Goal: Information Seeking & Learning: Learn about a topic

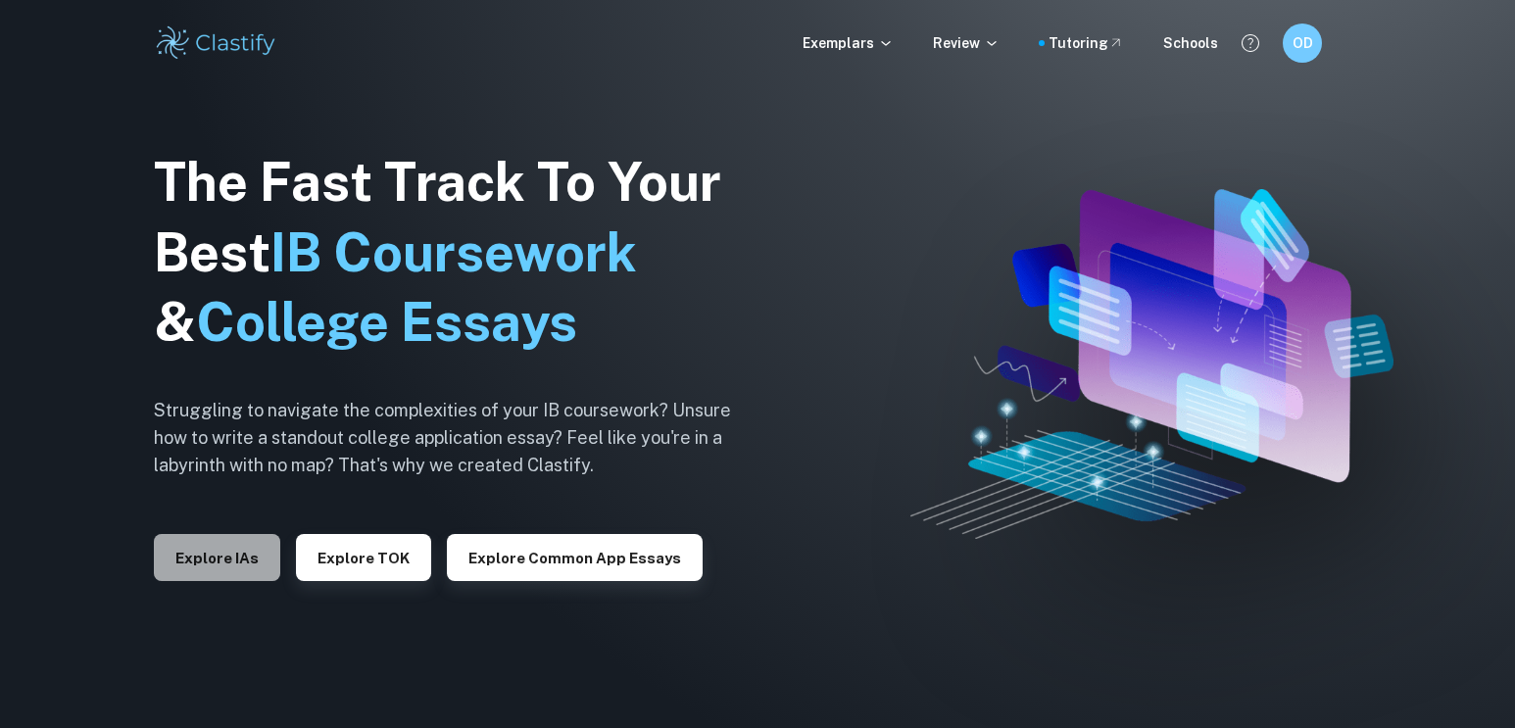
click at [230, 573] on button "Explore IAs" at bounding box center [217, 557] width 126 height 47
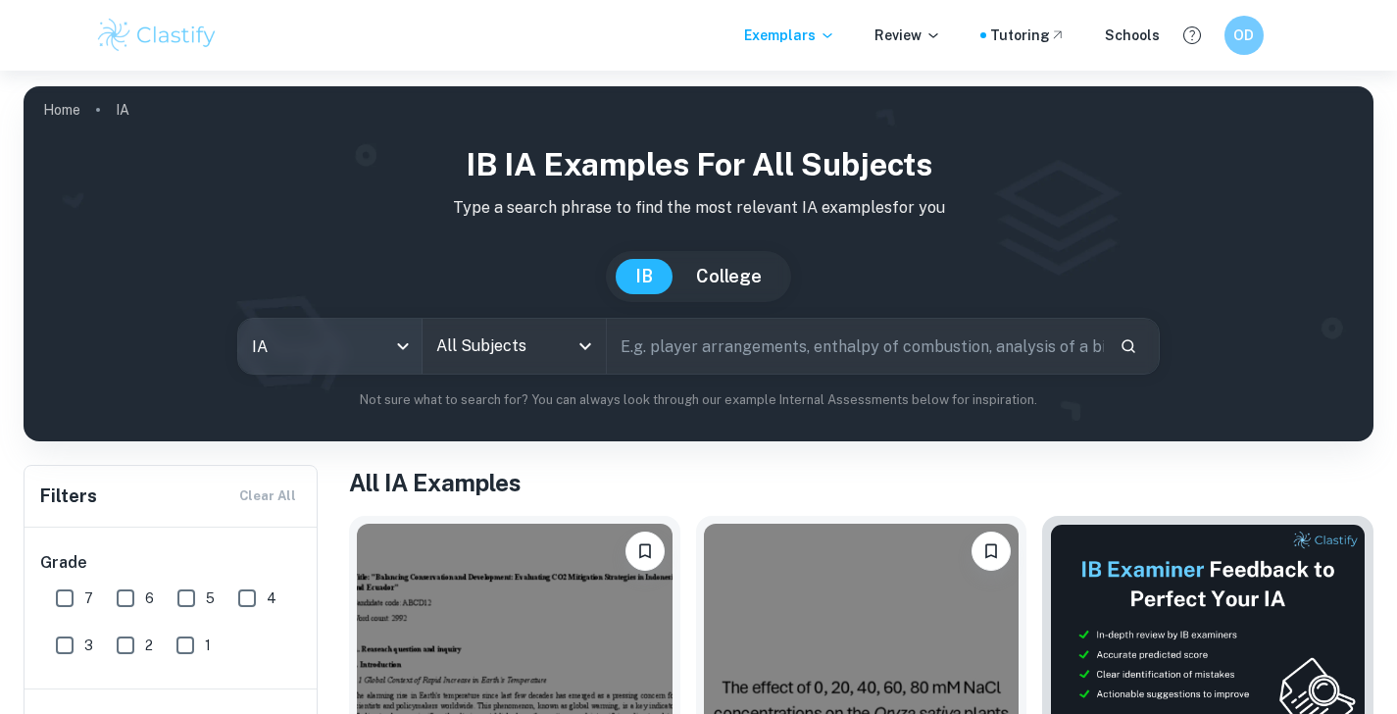
click at [371, 361] on body "We value your privacy We use cookies to enhance your browsing experience, serve…" at bounding box center [698, 428] width 1397 height 714
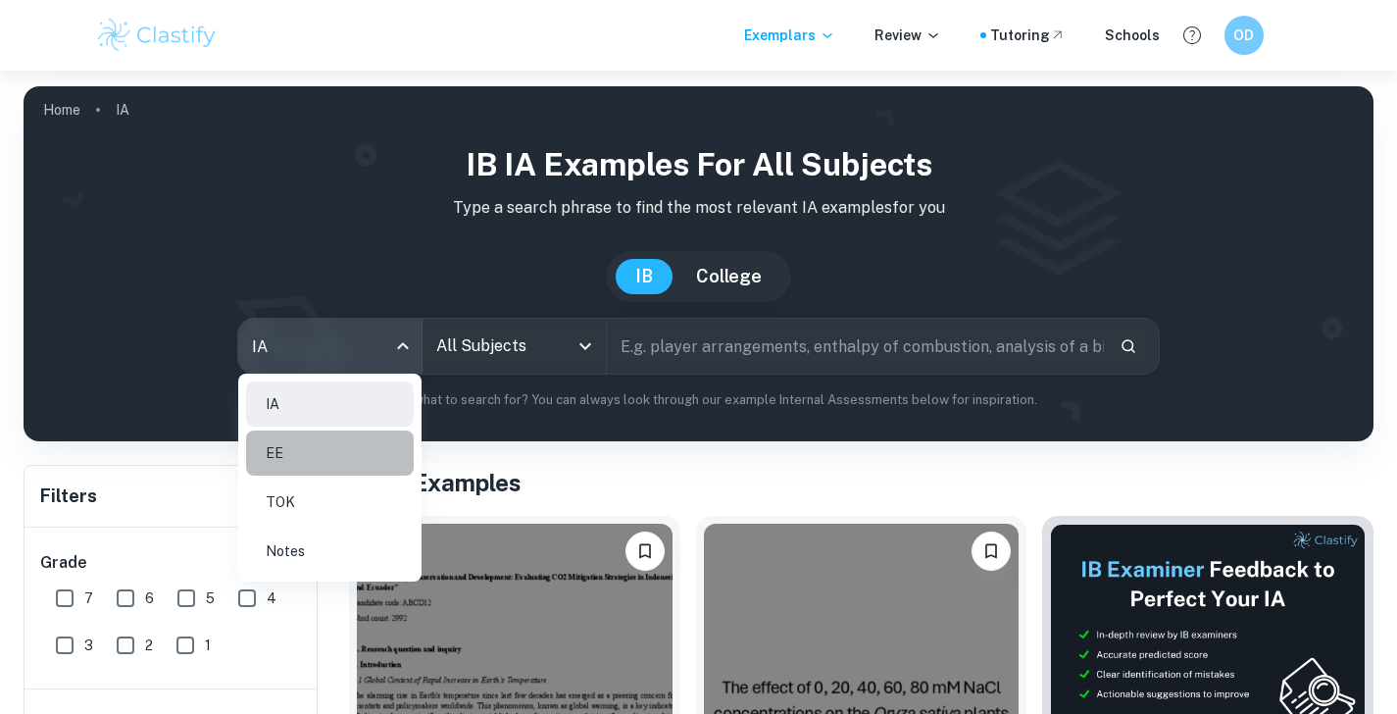
click at [337, 460] on li "EE" at bounding box center [330, 452] width 168 height 45
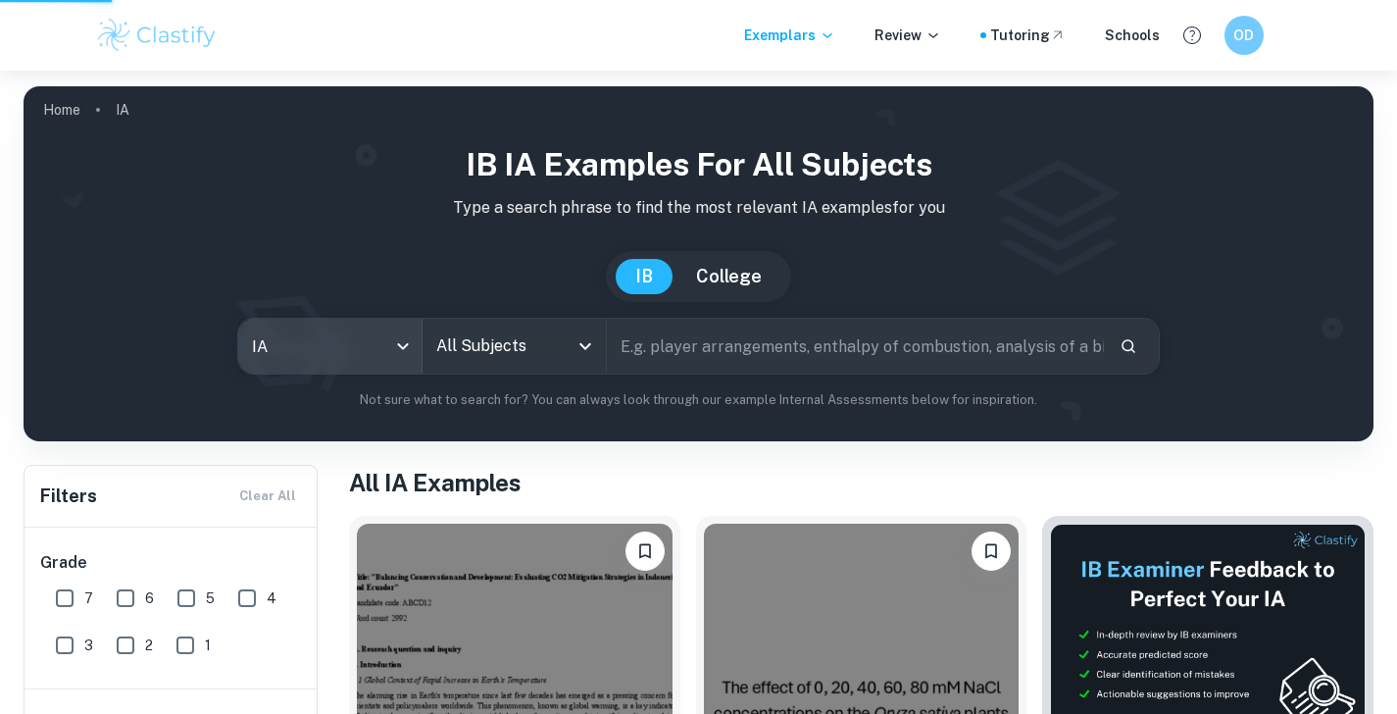
type input "ee"
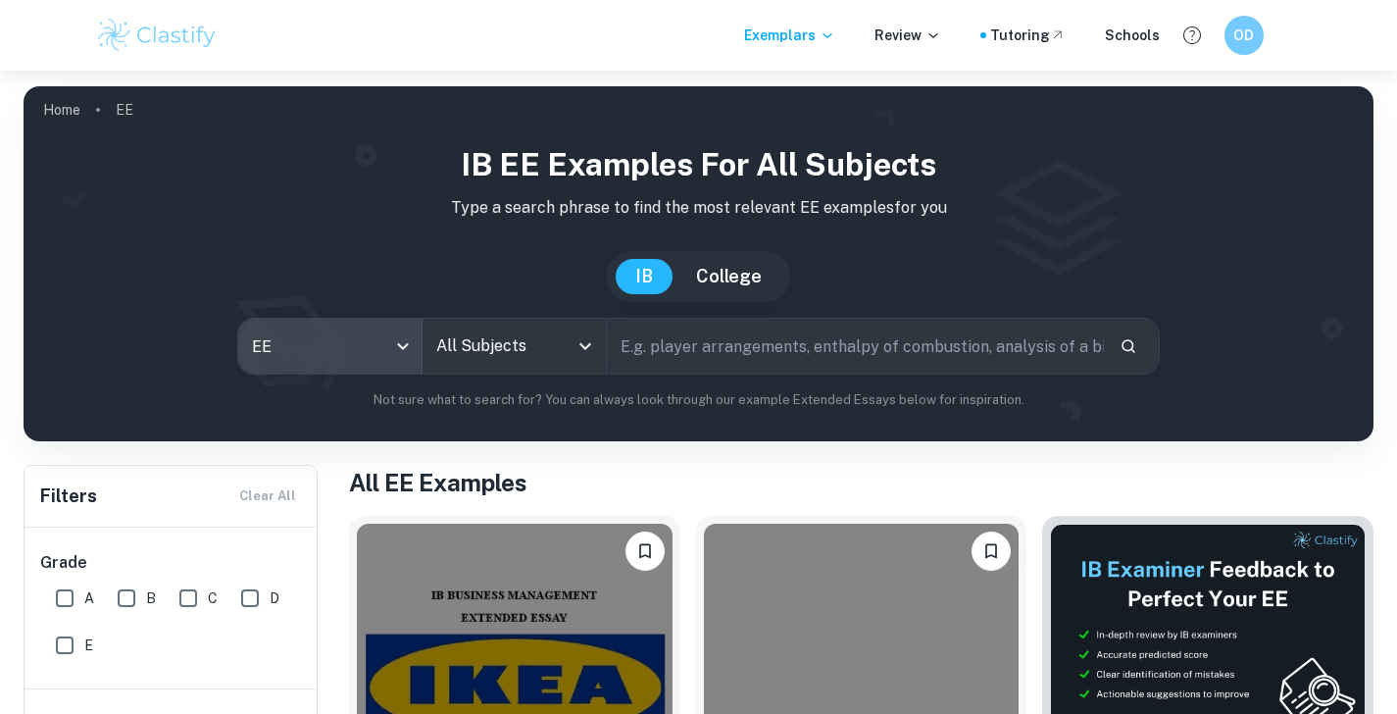
click at [518, 348] on input "All Subjects" at bounding box center [499, 345] width 136 height 37
drag, startPoint x: 1163, startPoint y: 403, endPoint x: 1163, endPoint y: 369, distance: 34.3
click at [1163, 403] on p "Not sure what to search for? You can always look through our example Extended E…" at bounding box center [698, 400] width 1318 height 20
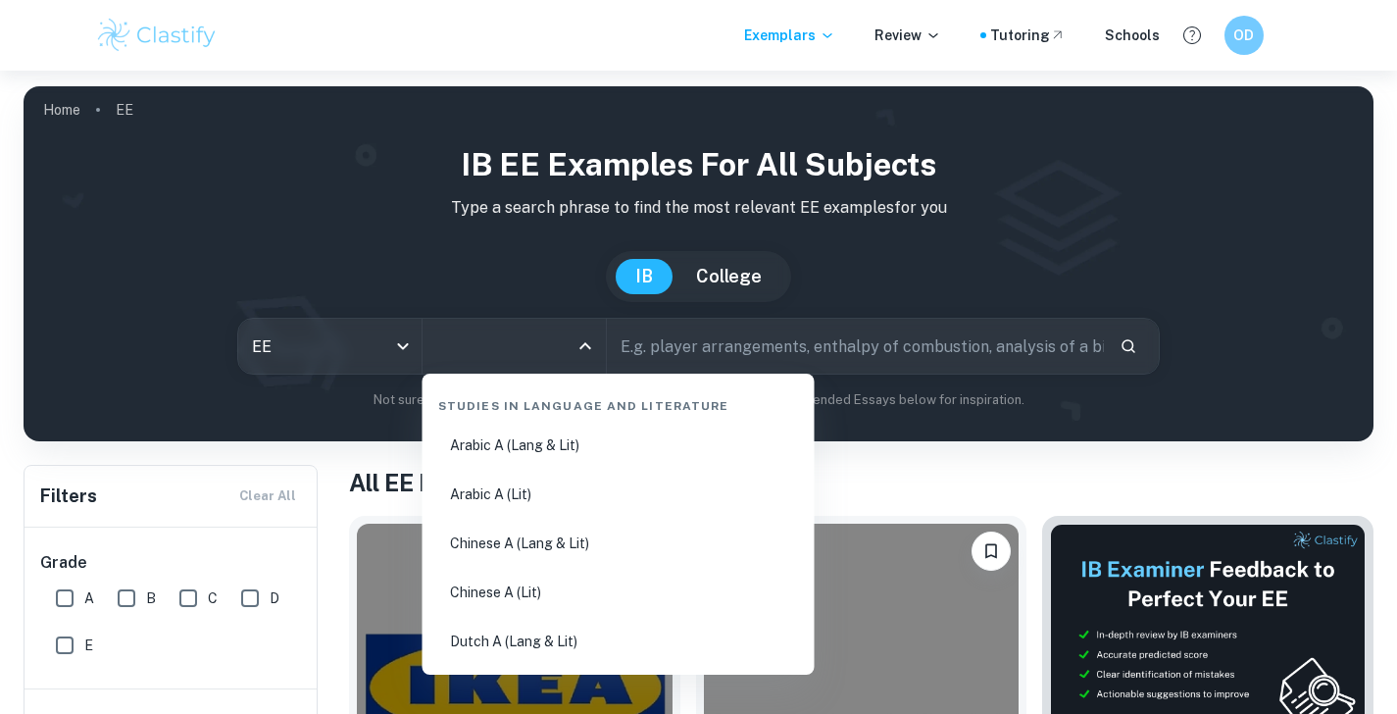
click at [473, 359] on input "All Subjects" at bounding box center [499, 345] width 136 height 37
click at [596, 557] on li "English A (Lang & Lit)" at bounding box center [618, 542] width 376 height 45
type input "English A (Lang & Lit)"
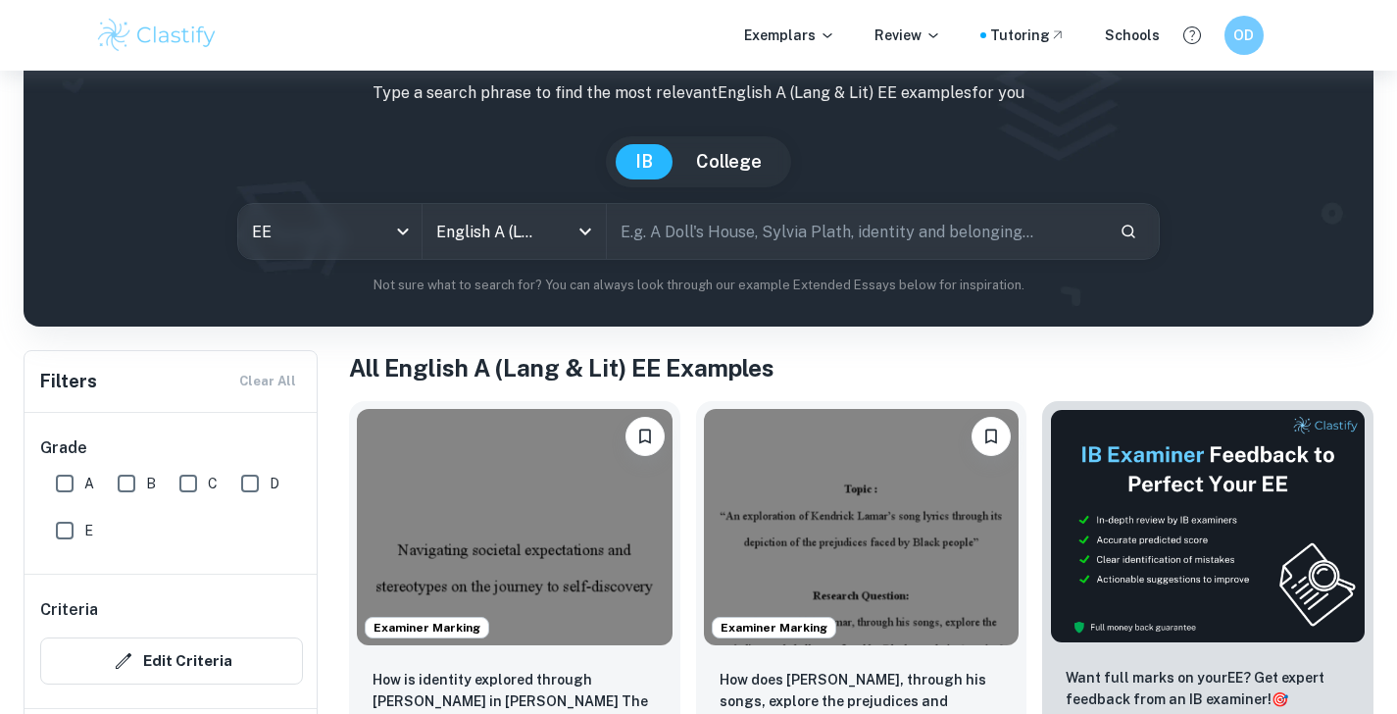
scroll to position [120, 0]
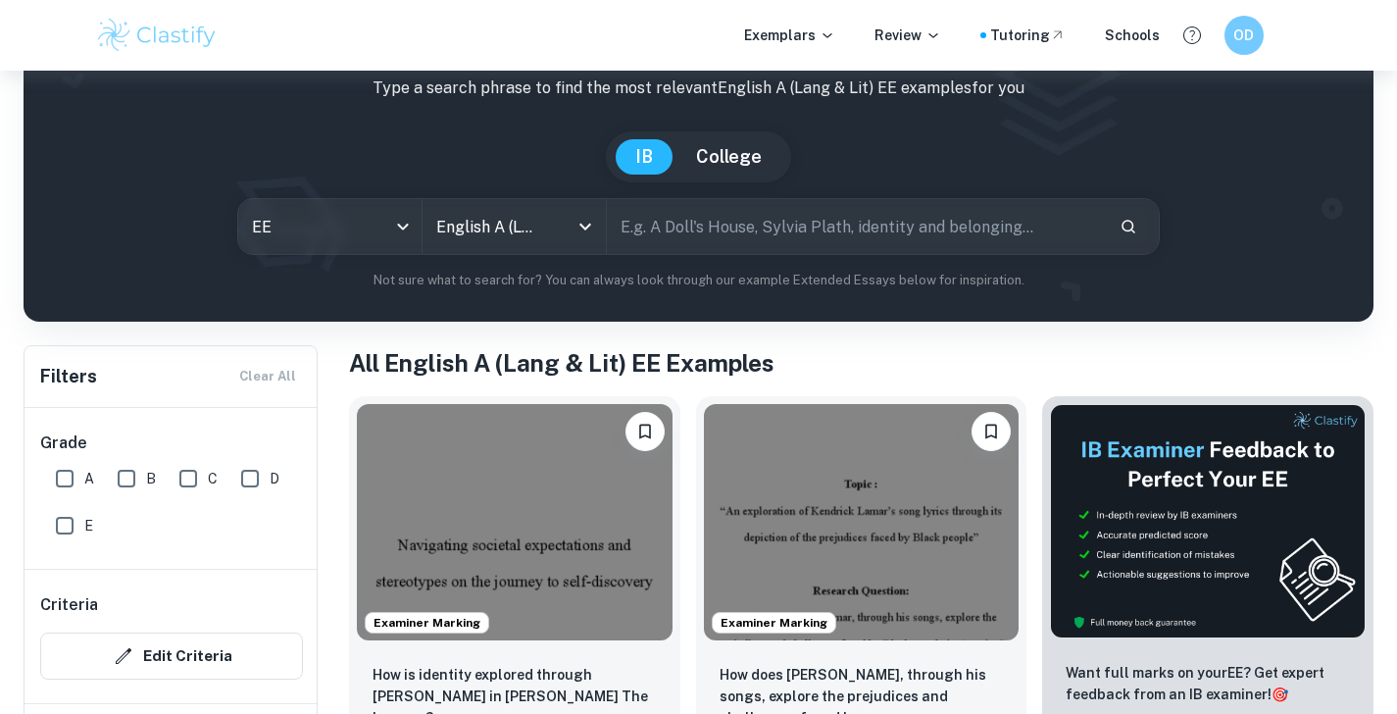
click at [776, 216] on input "text" at bounding box center [856, 226] width 498 height 55
paste input "ucides"
type input "The virgin sucides"
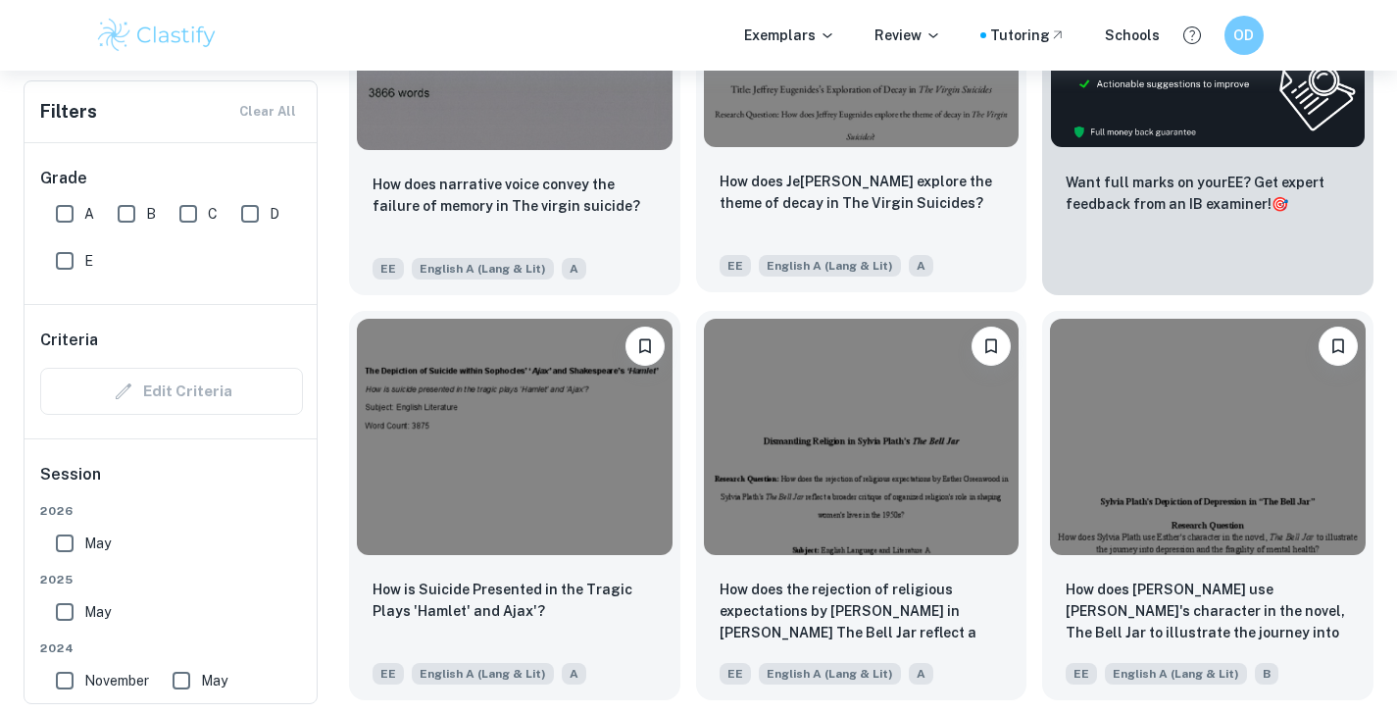
scroll to position [623, 0]
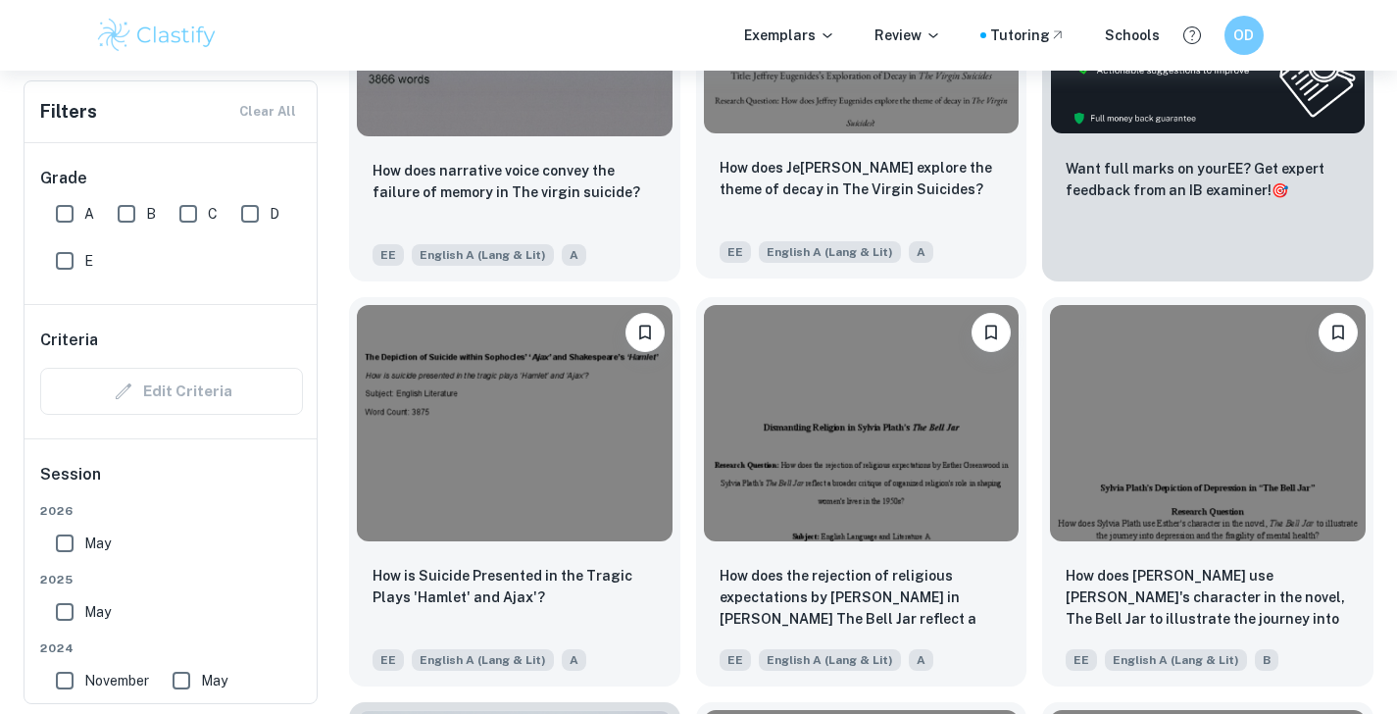
click at [821, 108] on img at bounding box center [862, 15] width 316 height 236
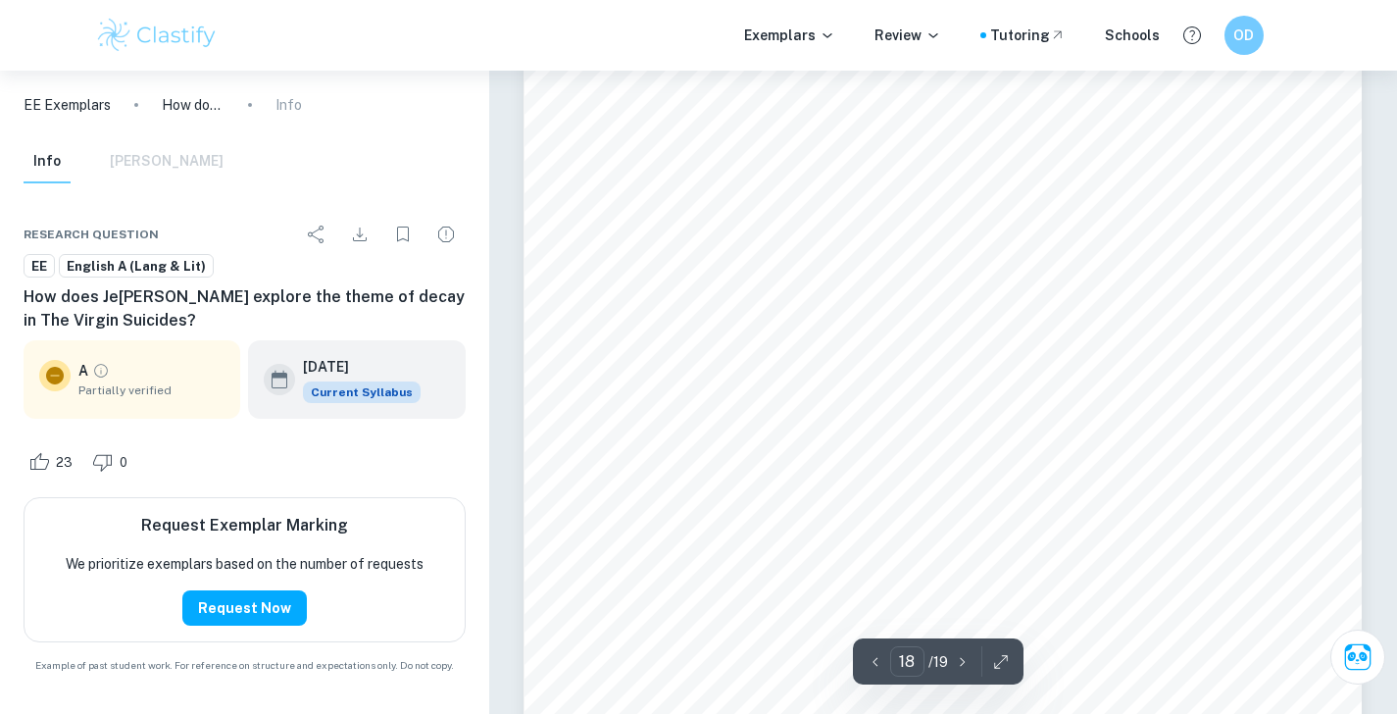
scroll to position [20458, 1]
type input "17"
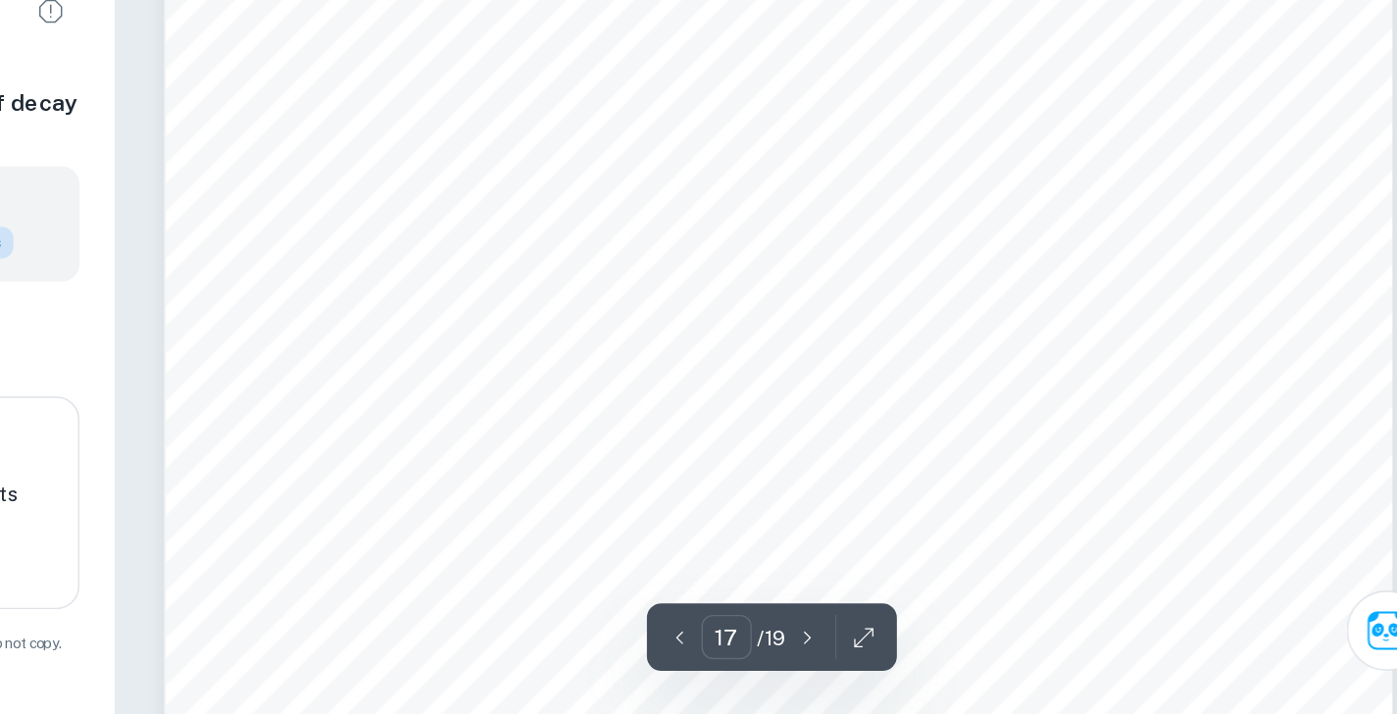
scroll to position [19479, 0]
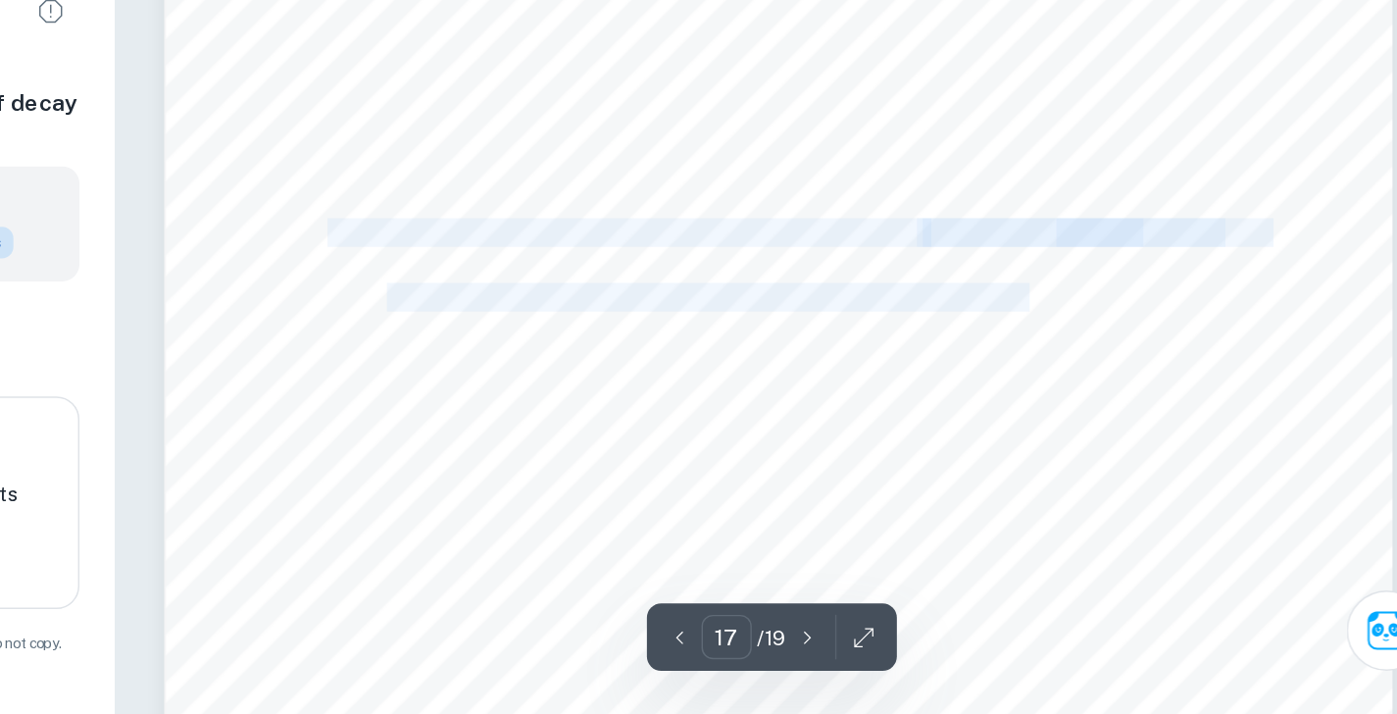
drag, startPoint x: 223, startPoint y: 161, endPoint x: 656, endPoint y: 198, distance: 433.9
click at [656, 198] on div "How does [PERSON_NAME] [PERSON_NAME] explore the theme of decay in The Virgin S…" at bounding box center [942, 424] width 838 height 1184
click at [675, 421] on span "[DOMAIN_NAME][URL] sh y-season-descends-on-eastern-[US_STATE]. Accessed 28" at bounding box center [956, 429] width 562 height 17
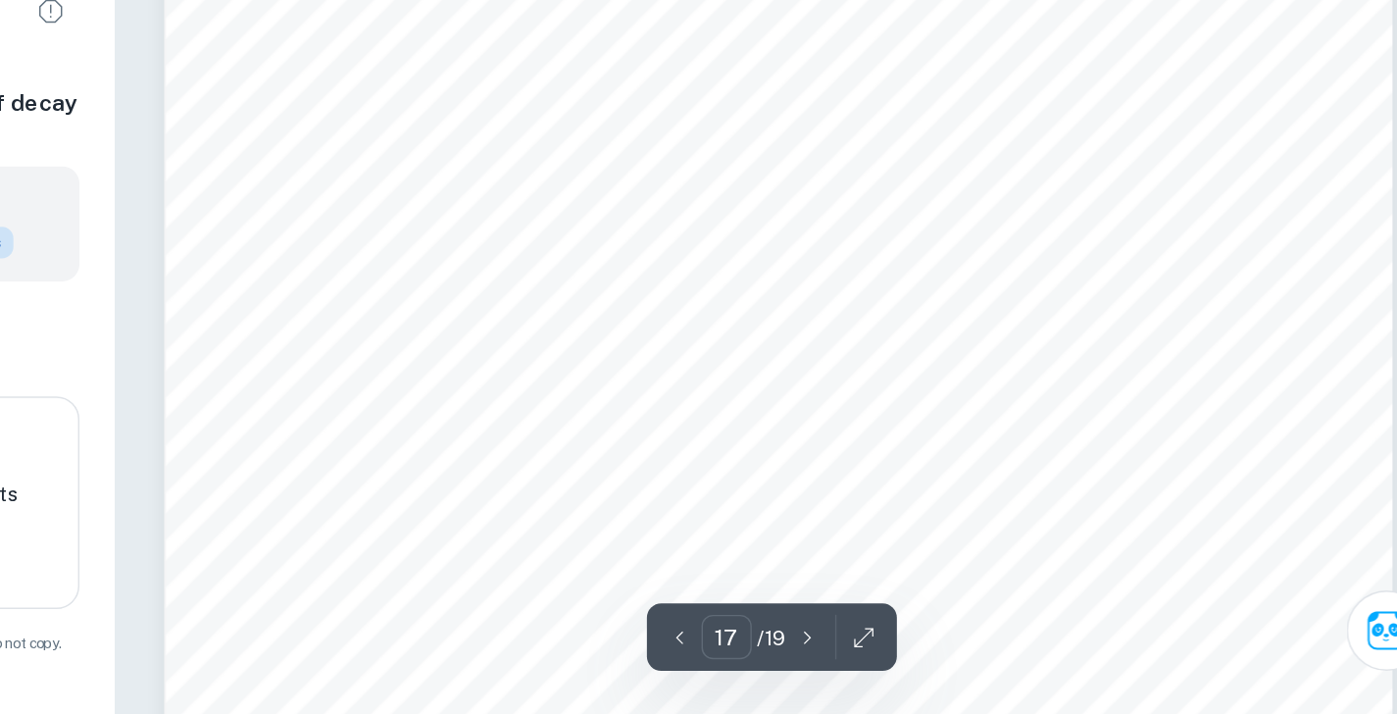
click at [675, 421] on span "[DOMAIN_NAME][URL] sh y-season-descends-on-eastern-[US_STATE]. Accessed 28" at bounding box center [956, 429] width 562 height 17
drag, startPoint x: 279, startPoint y: 207, endPoint x: 719, endPoint y: 200, distance: 440.1
click at [719, 421] on span "[DOMAIN_NAME][URL] sh y-season-descends-on-eastern-[US_STATE]. Accessed 28" at bounding box center [956, 429] width 562 height 17
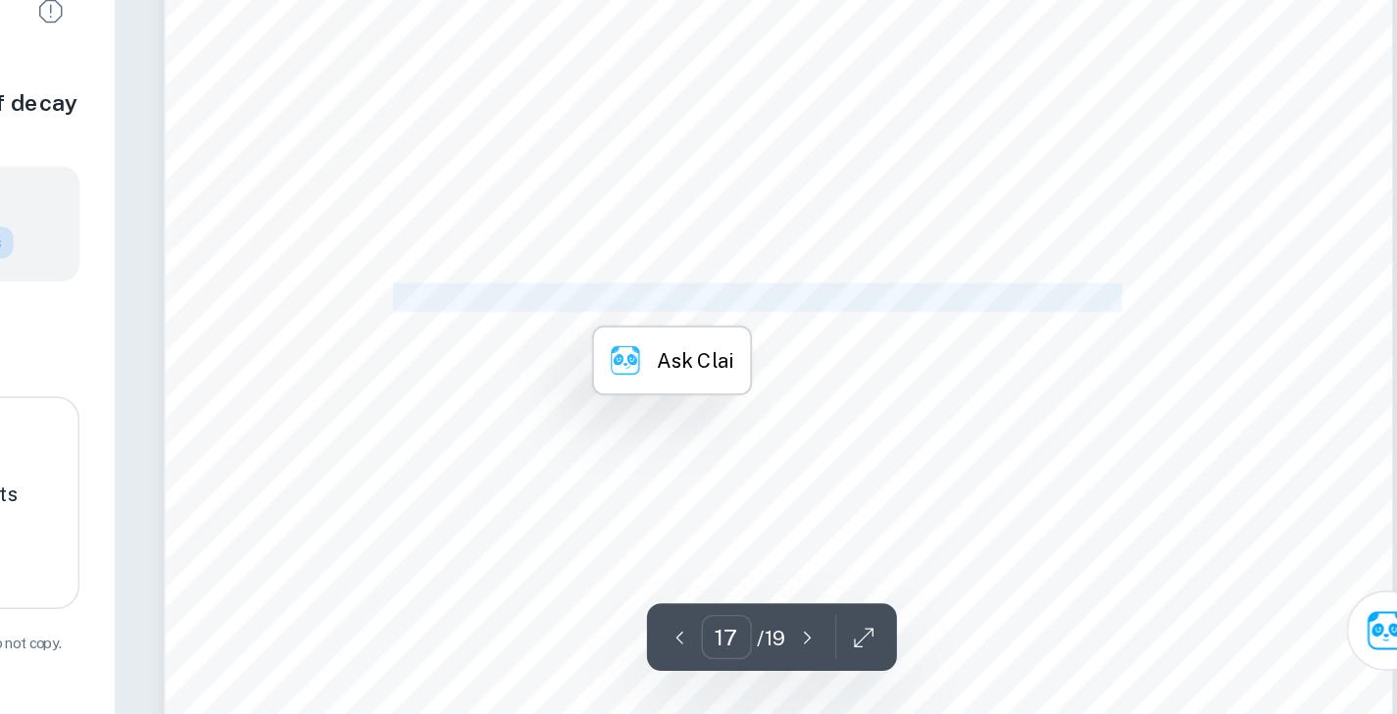
click at [675, 421] on span "[DOMAIN_NAME][URL] sh y-season-descends-on-eastern-[US_STATE]. Accessed 28" at bounding box center [956, 429] width 562 height 17
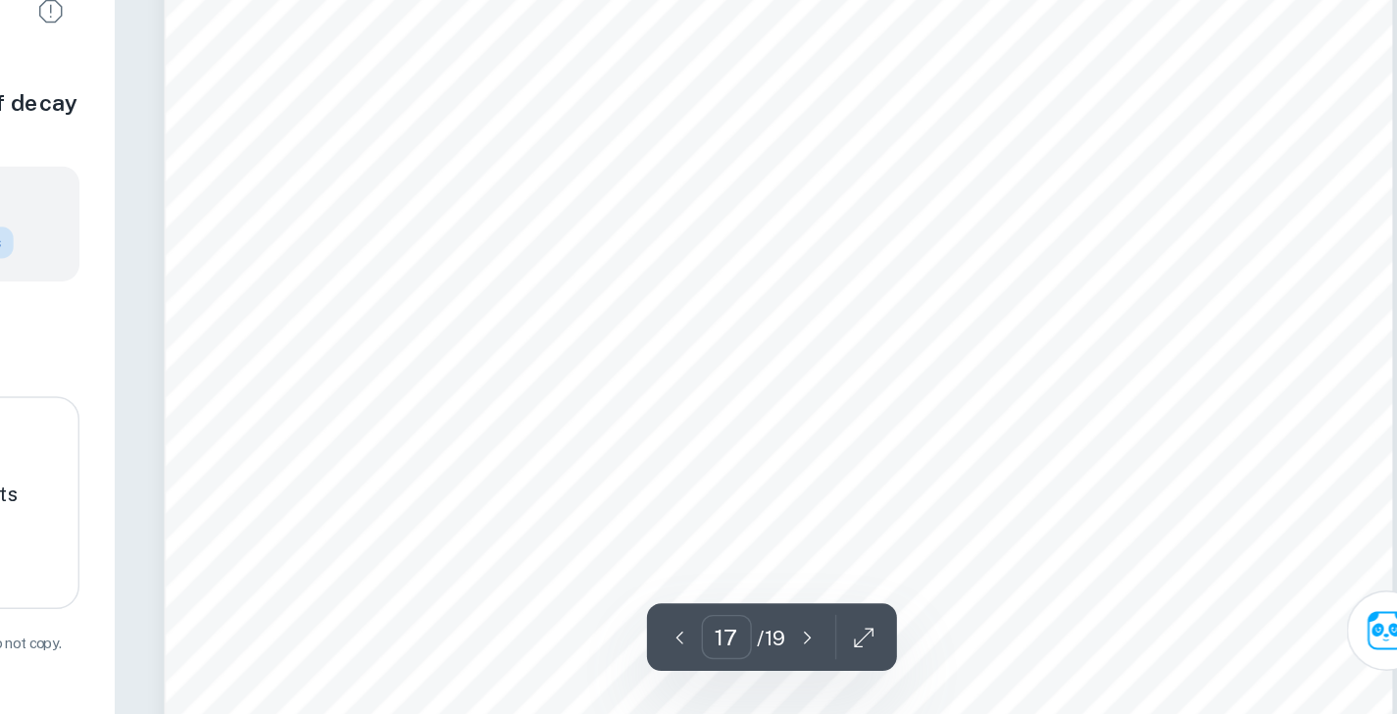
drag, startPoint x: 213, startPoint y: 158, endPoint x: 591, endPoint y: 134, distance: 379.1
click at [591, 134] on div "How does [PERSON_NAME] [PERSON_NAME] explore the theme of decay in The Virgin S…" at bounding box center [942, 424] width 838 height 1184
click at [586, 134] on div "How does [PERSON_NAME] [PERSON_NAME] explore the theme of decay in The Virgin S…" at bounding box center [942, 424] width 838 height 1184
drag, startPoint x: 814, startPoint y: 159, endPoint x: 221, endPoint y: 178, distance: 593.3
click at [523, 178] on div "How does [PERSON_NAME] [PERSON_NAME] explore the theme of decay in The Virgin S…" at bounding box center [942, 424] width 838 height 1184
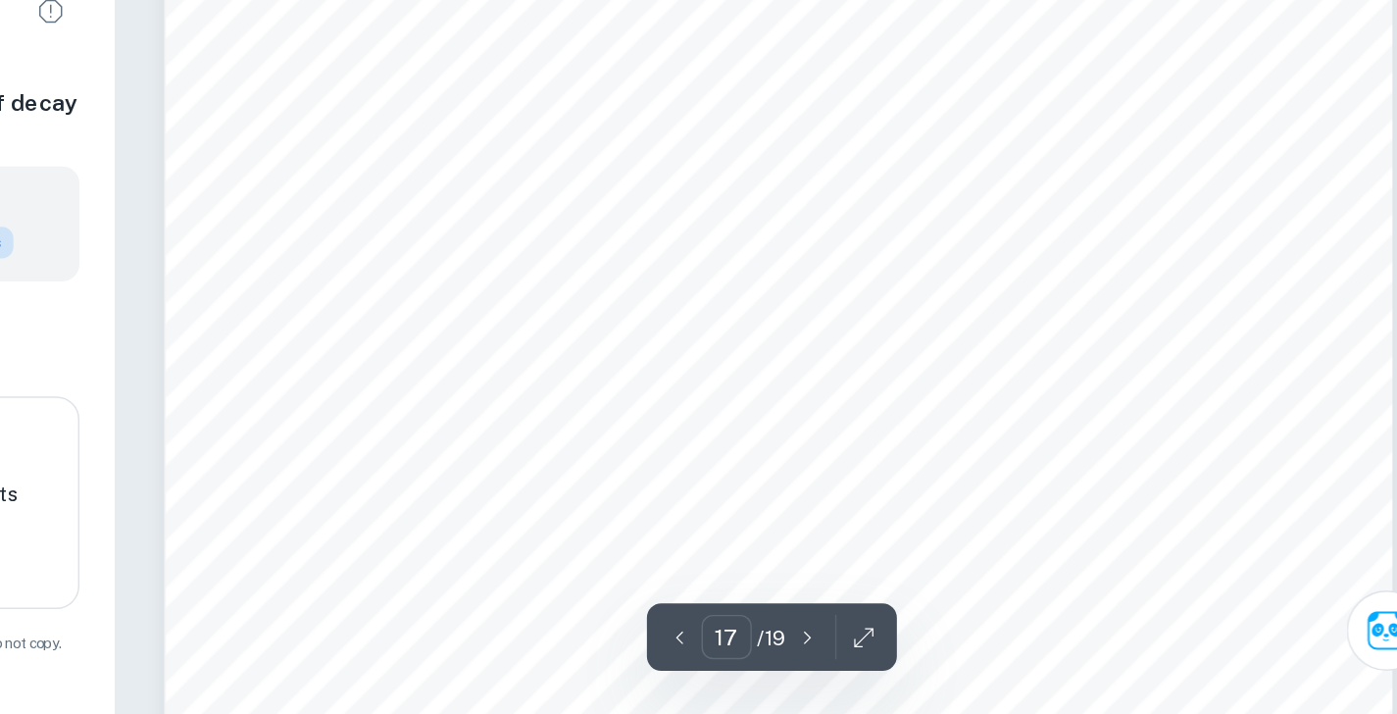
click at [523, 178] on div "How does [PERSON_NAME] [PERSON_NAME] explore the theme of decay in The Virgin S…" at bounding box center [942, 424] width 838 height 1184
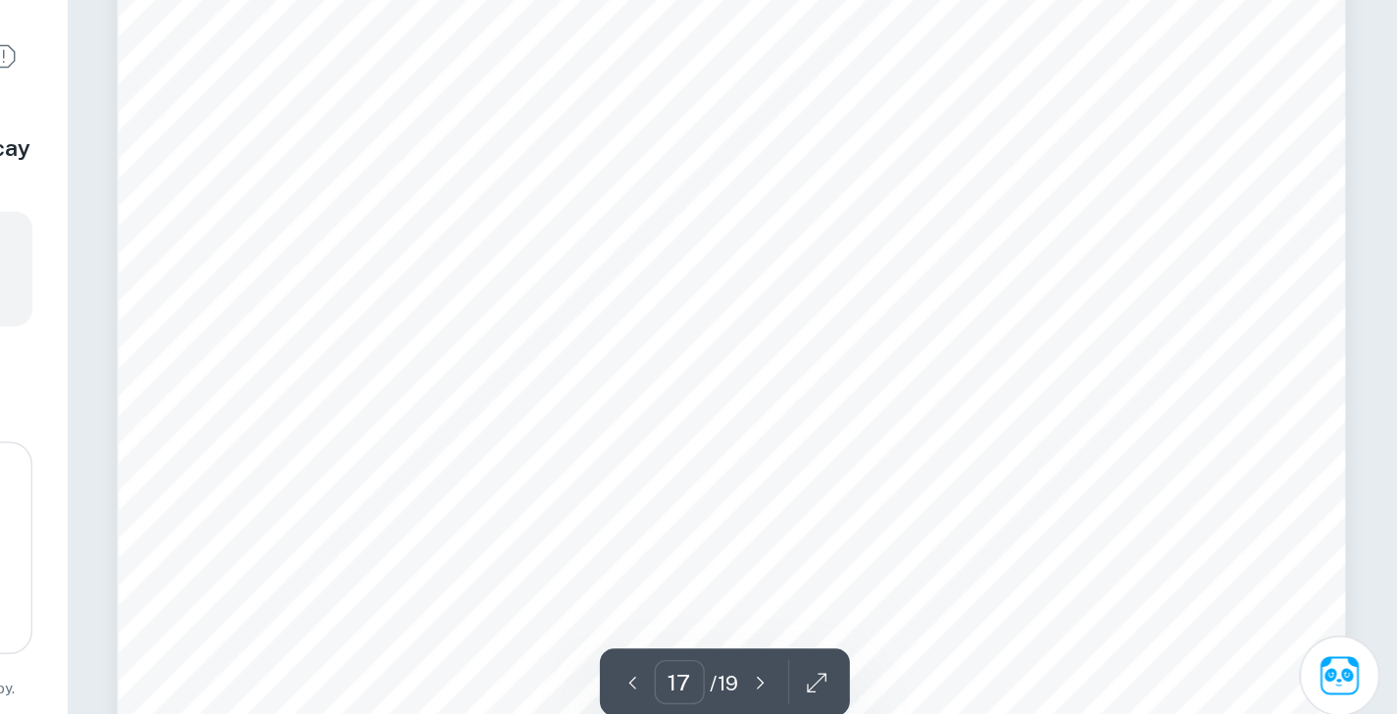
drag, startPoint x: 215, startPoint y: 185, endPoint x: 781, endPoint y: 186, distance: 566.5
click at [781, 186] on div "How does [PERSON_NAME] [PERSON_NAME] explore the theme of decay in The Virgin S…" at bounding box center [942, 424] width 838 height 1184
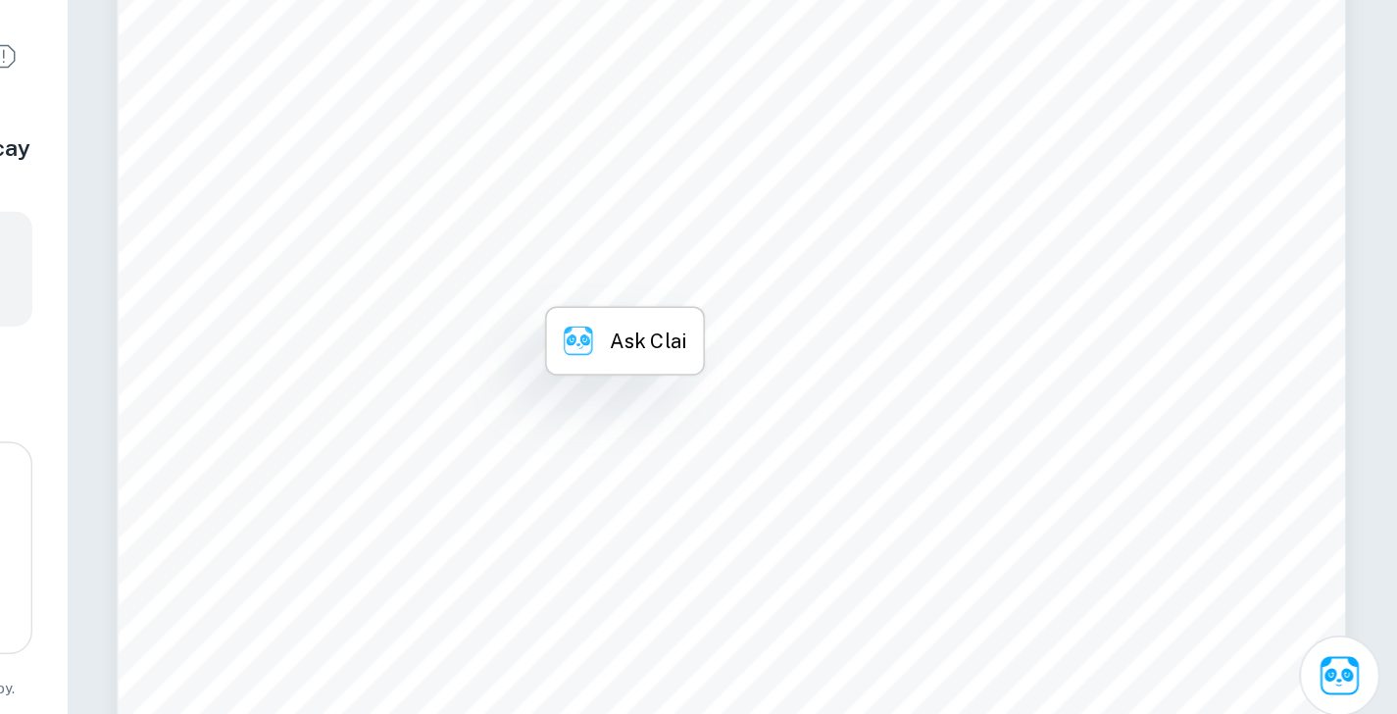
copy div "FOX 2 [GEOGRAPHIC_DATA]. “Fish y Season Descends on [GEOGRAPHIC_DATA][US_STATE]…"
